Goal: Book appointment/travel/reservation

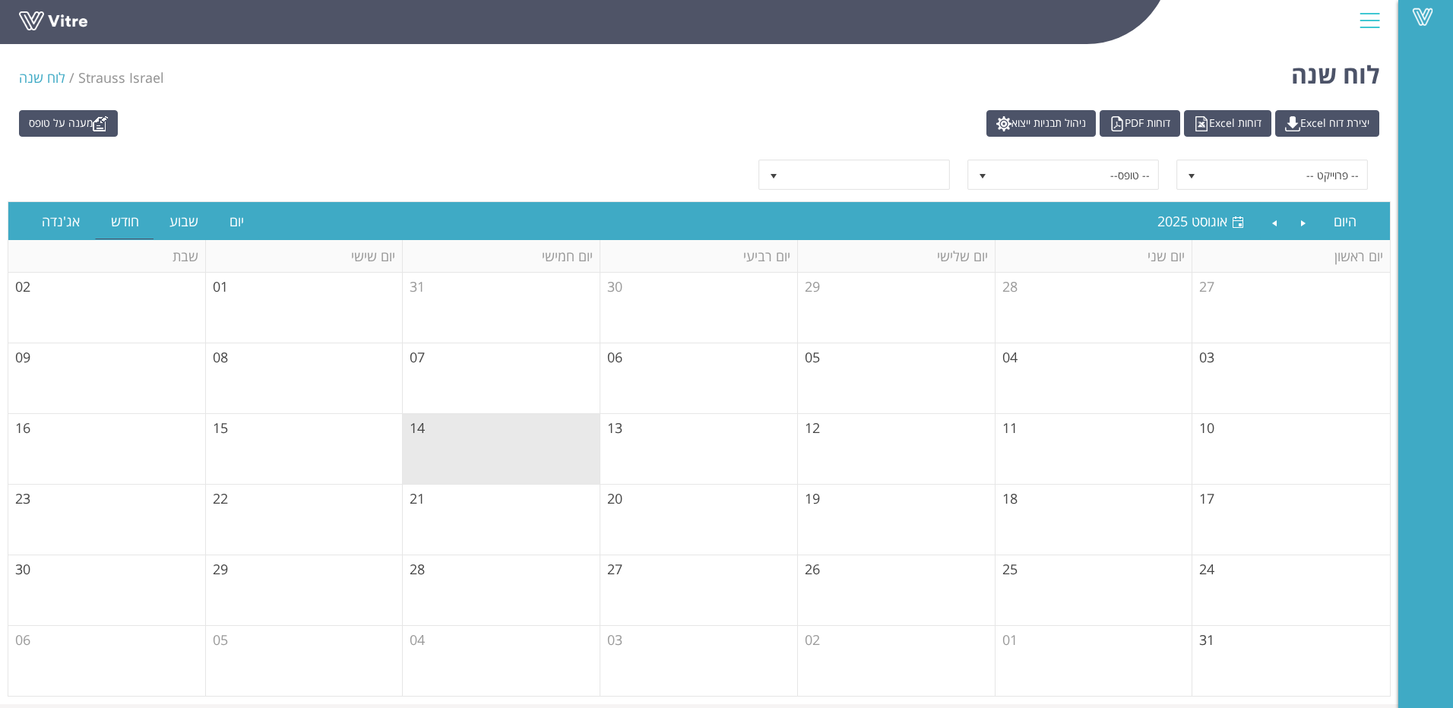
click at [640, 432] on td "13" at bounding box center [699, 449] width 198 height 71
drag, startPoint x: 756, startPoint y: 81, endPoint x: 812, endPoint y: 60, distance: 59.9
click at [816, 45] on div "Vitre" at bounding box center [699, 22] width 1398 height 45
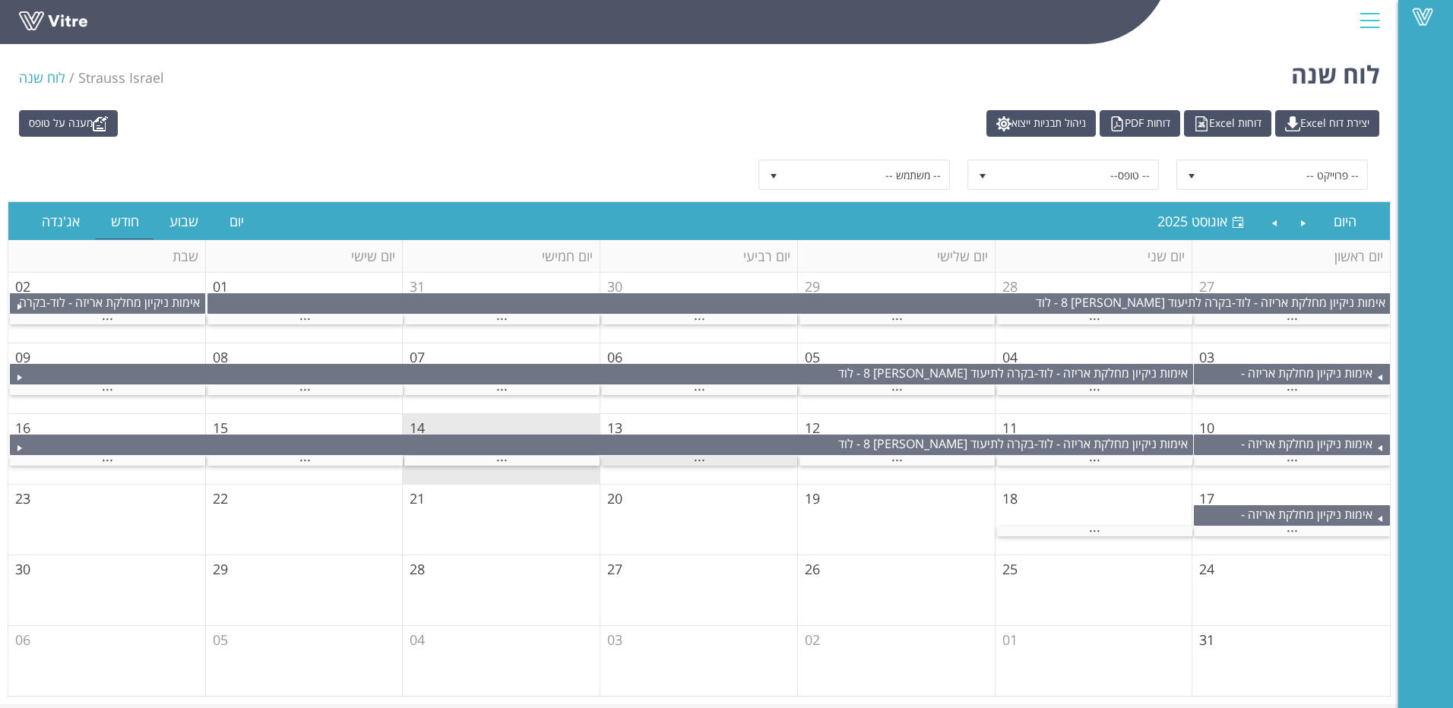
click at [706, 461] on div "..." at bounding box center [699, 461] width 195 height 10
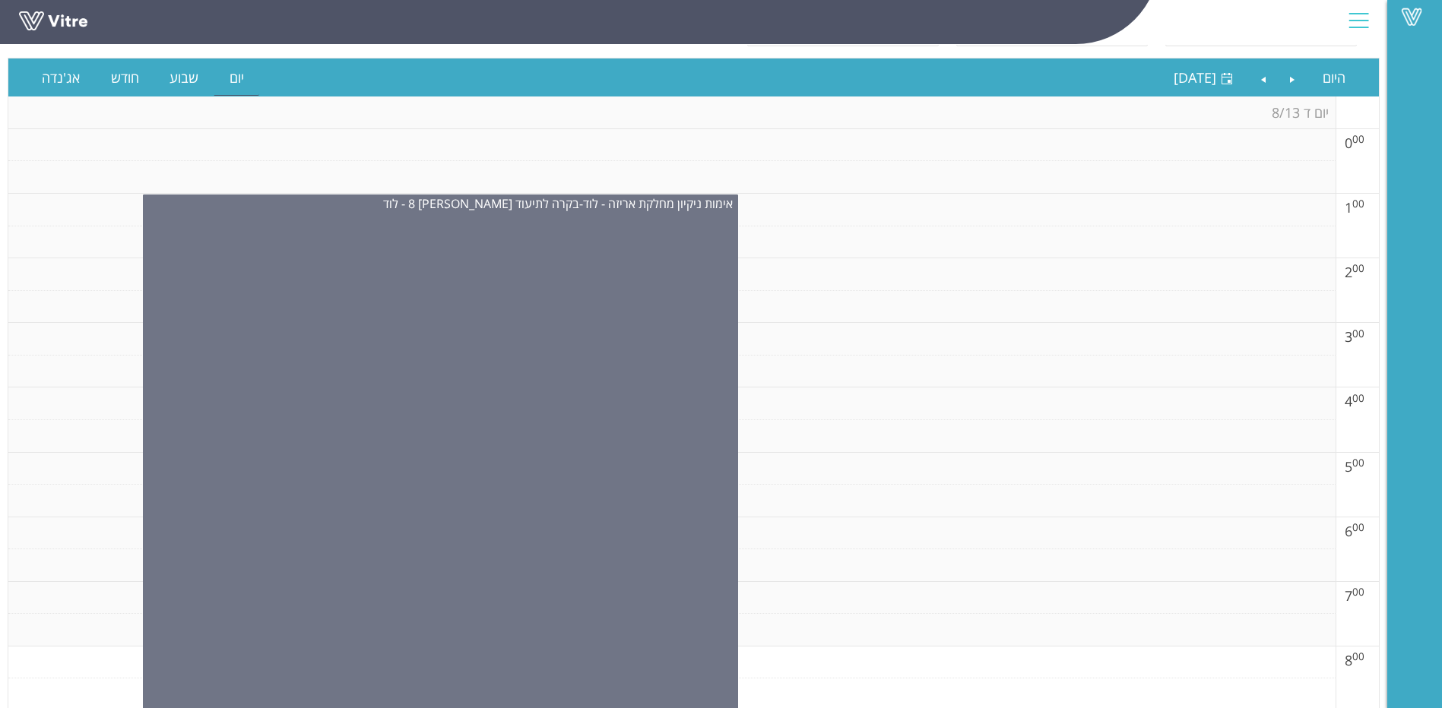
scroll to position [137, 0]
